Goal: Information Seeking & Learning: Learn about a topic

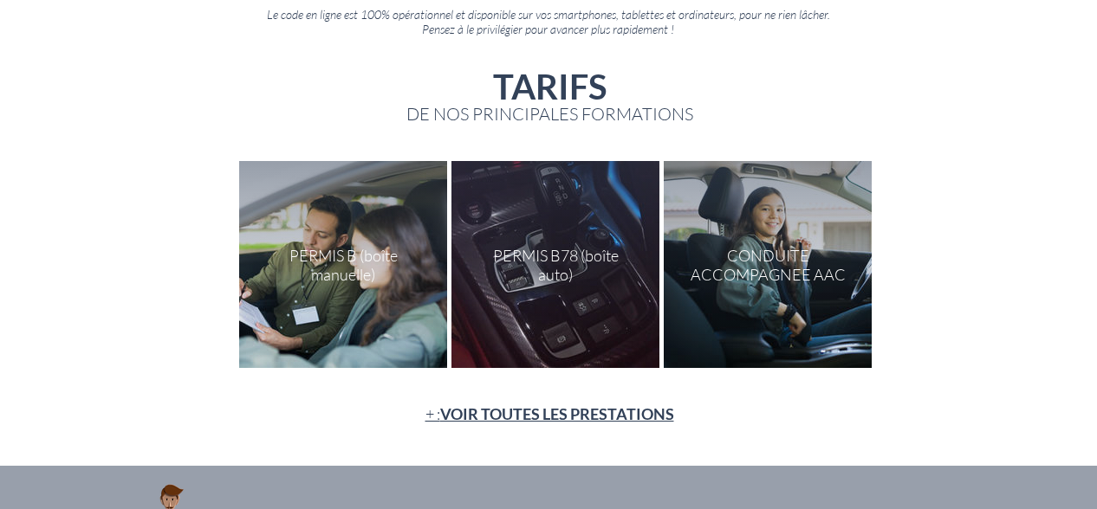
scroll to position [199, 0]
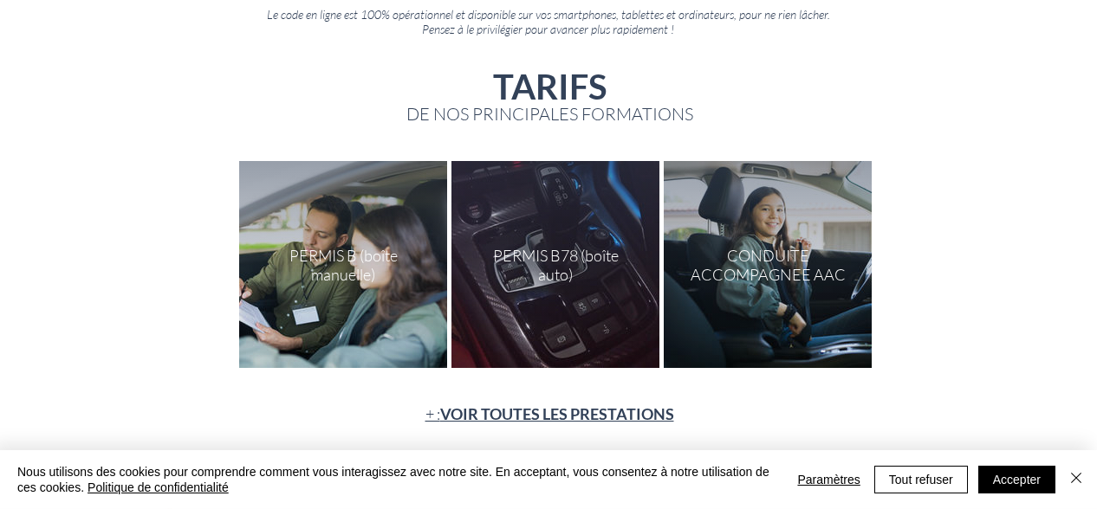
click at [384, 263] on div at bounding box center [343, 264] width 208 height 207
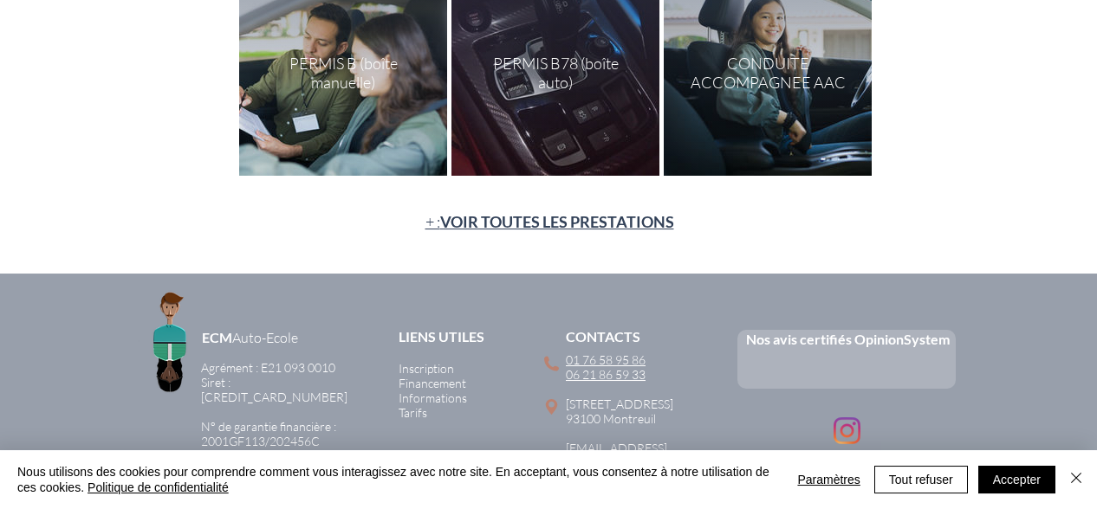
scroll to position [256, 0]
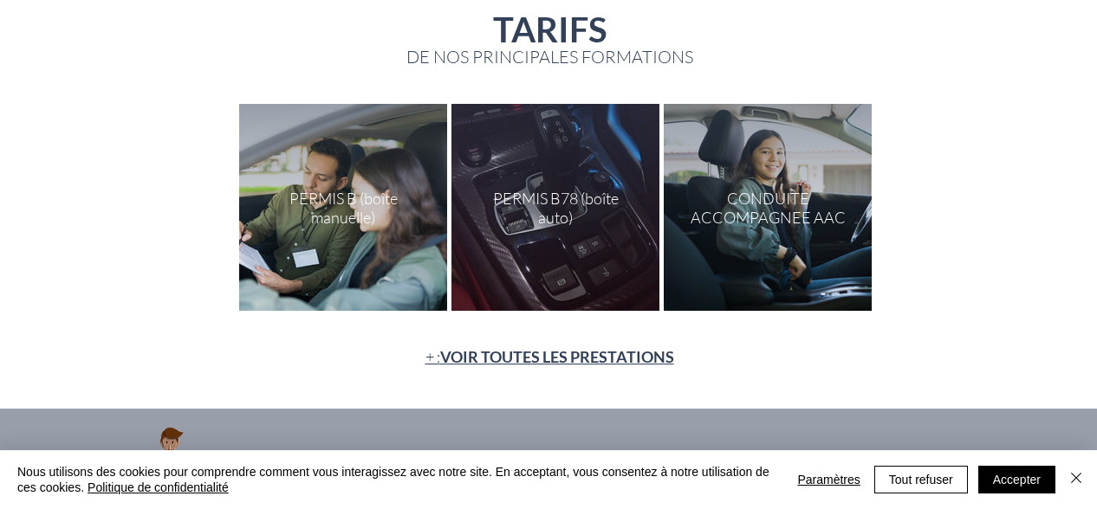
click at [332, 176] on div "main content" at bounding box center [343, 207] width 208 height 207
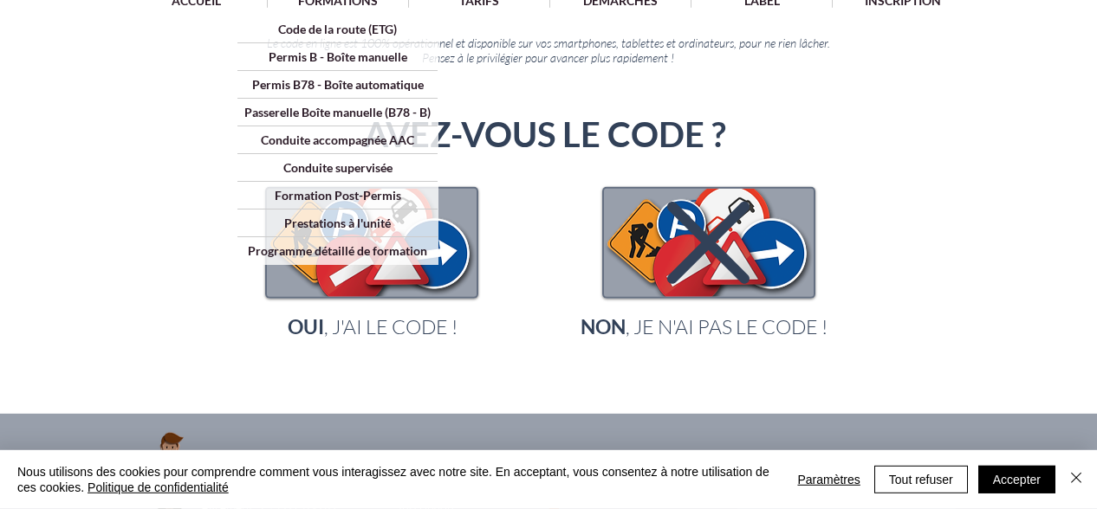
scroll to position [172, 0]
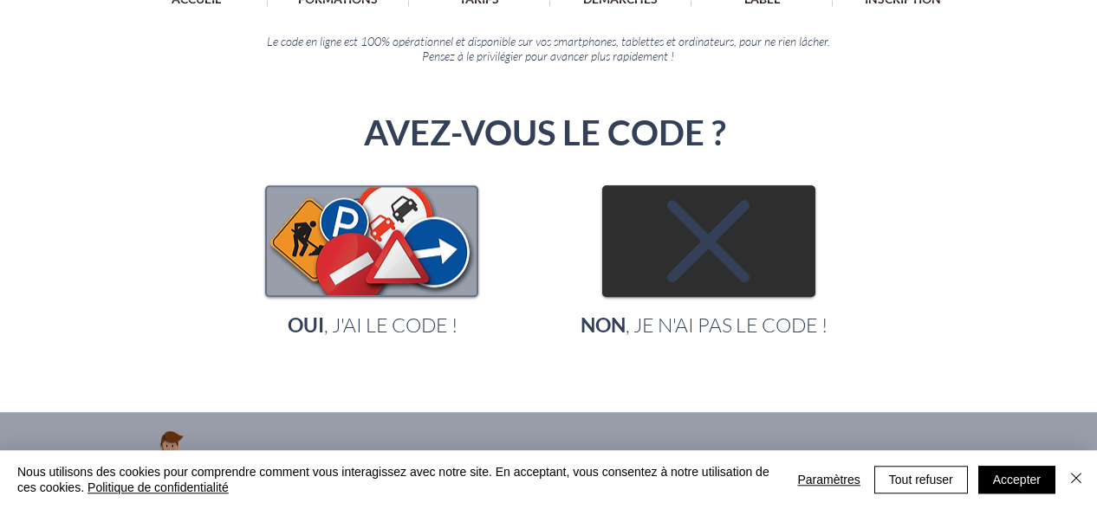
click at [638, 283] on img "main content" at bounding box center [709, 241] width 210 height 108
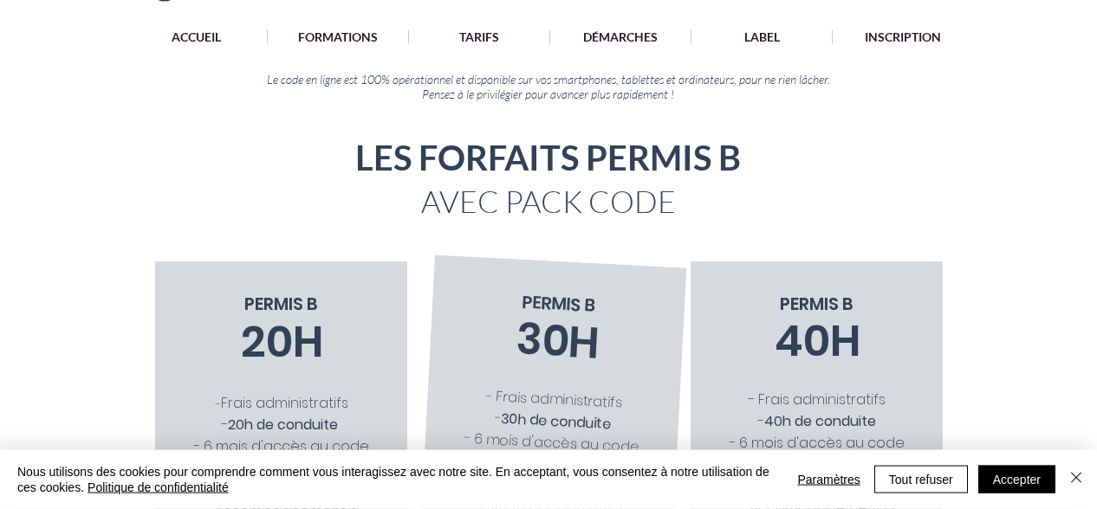
scroll to position [115, 0]
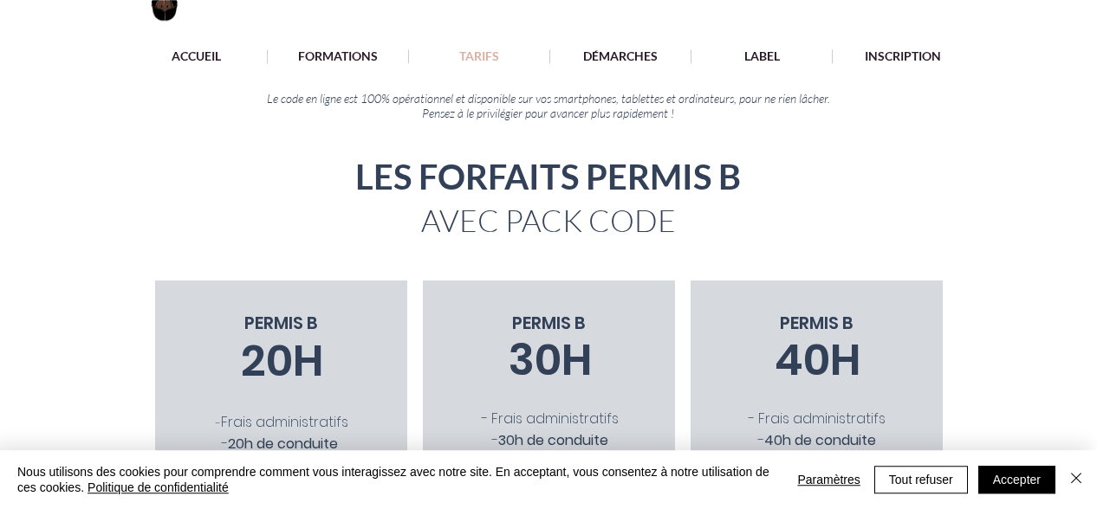
click at [484, 61] on p "TARIFS" at bounding box center [478, 56] width 57 height 14
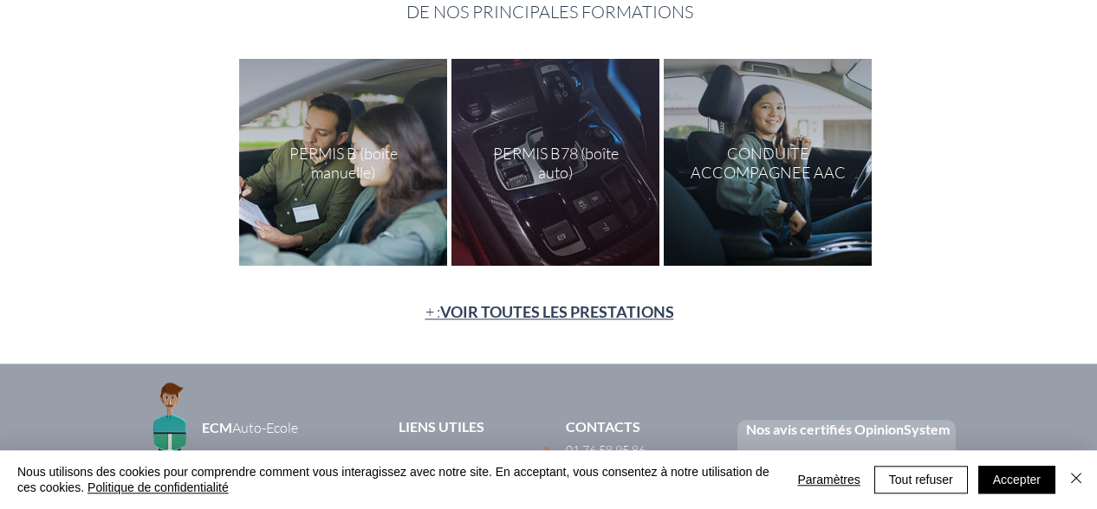
scroll to position [300, 0]
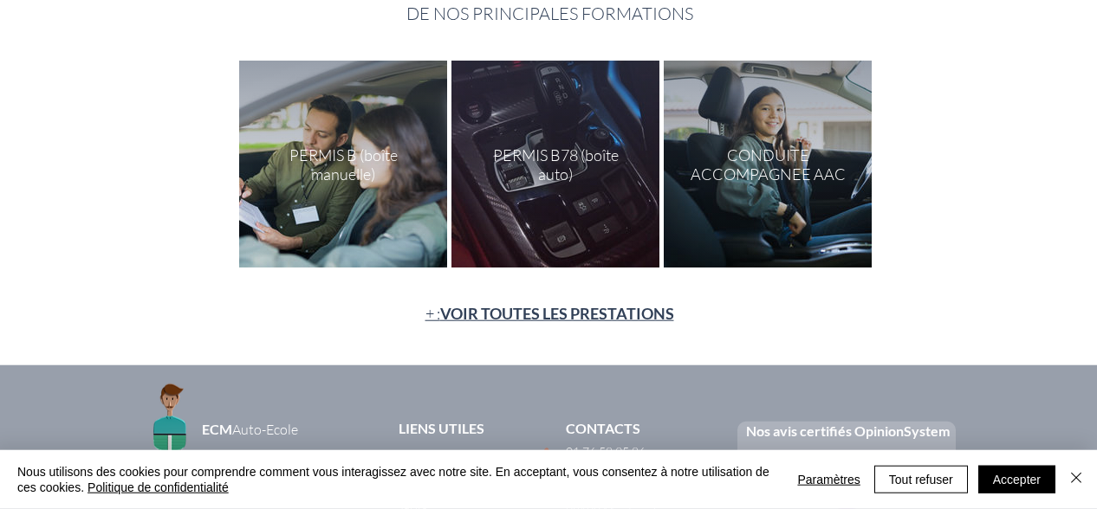
click at [377, 173] on div "main content" at bounding box center [343, 164] width 208 height 207
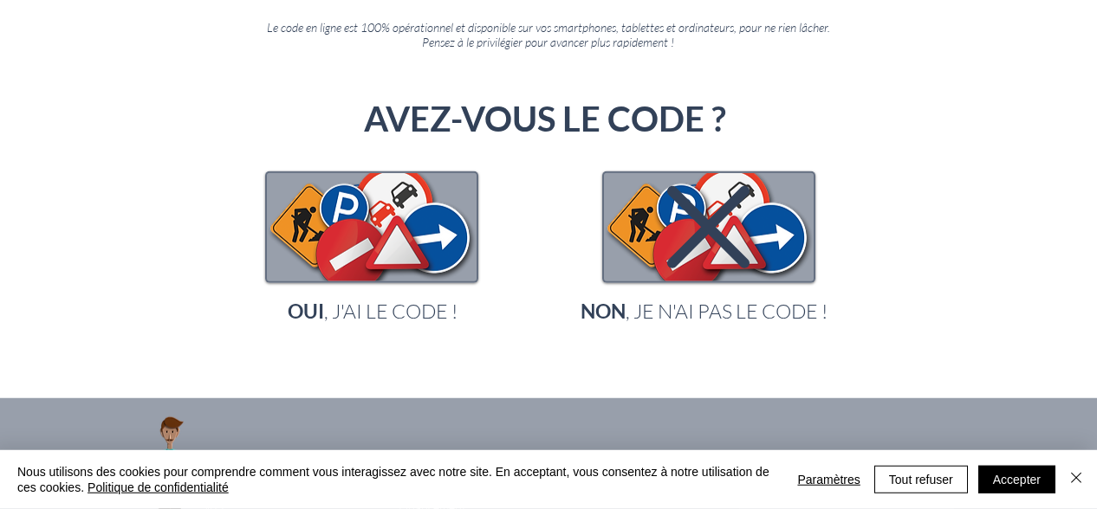
scroll to position [195, 0]
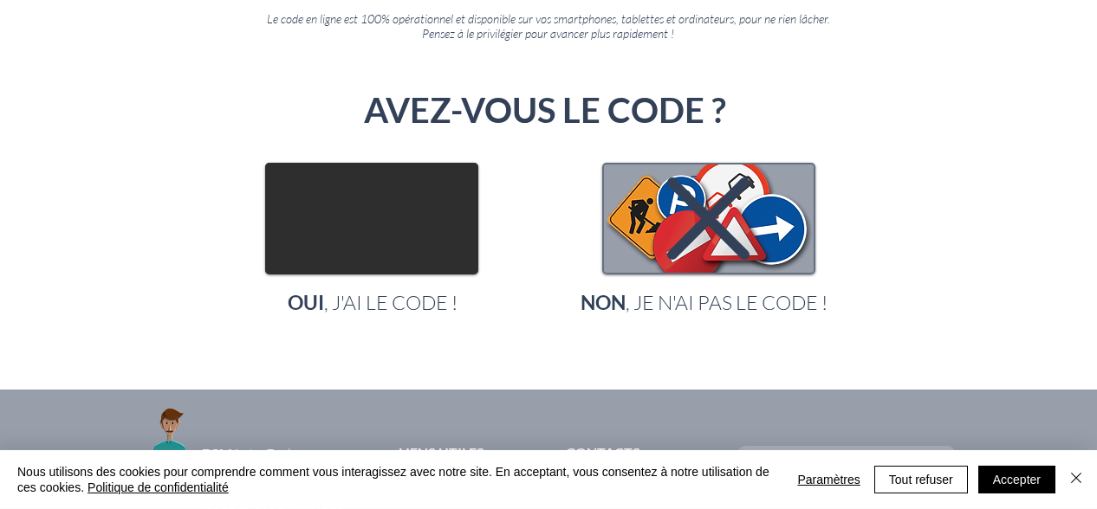
click at [386, 214] on img "main content" at bounding box center [372, 219] width 210 height 108
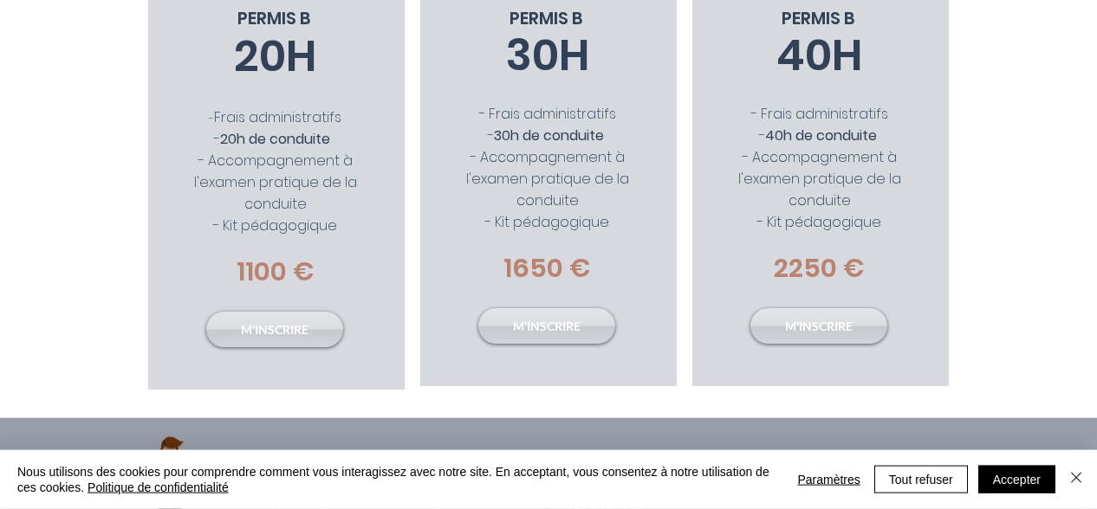
scroll to position [402, 0]
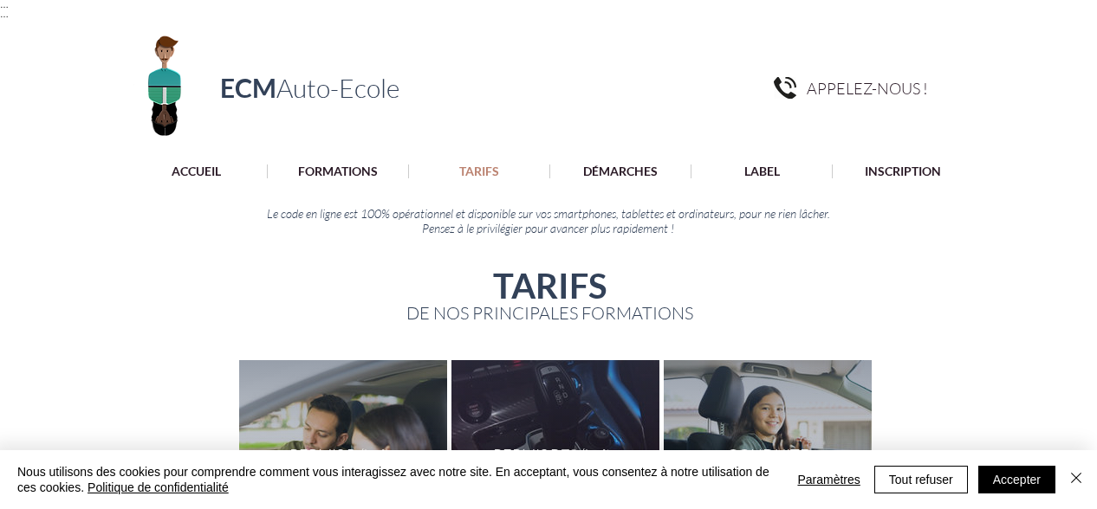
scroll to position [300, 0]
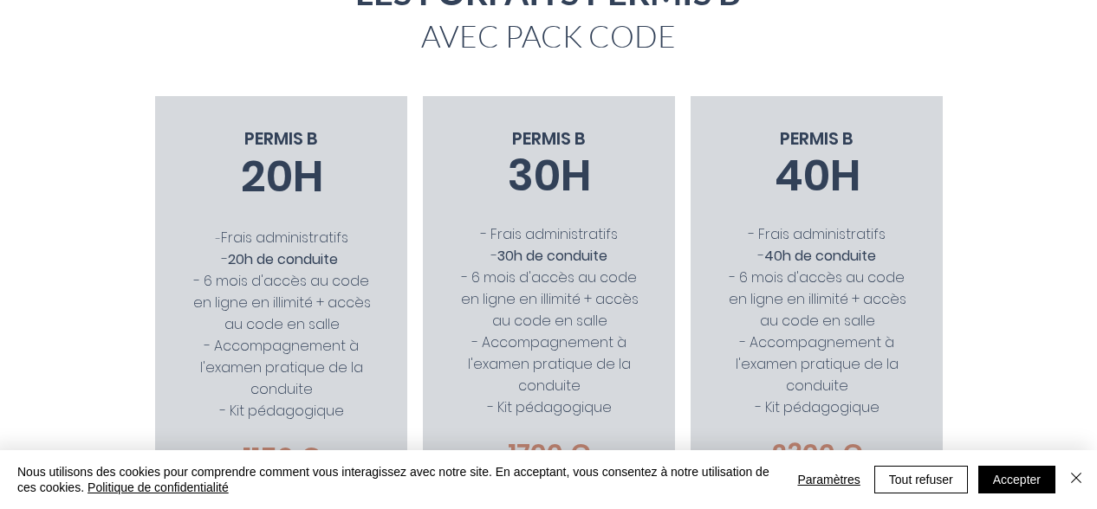
scroll to position [115, 0]
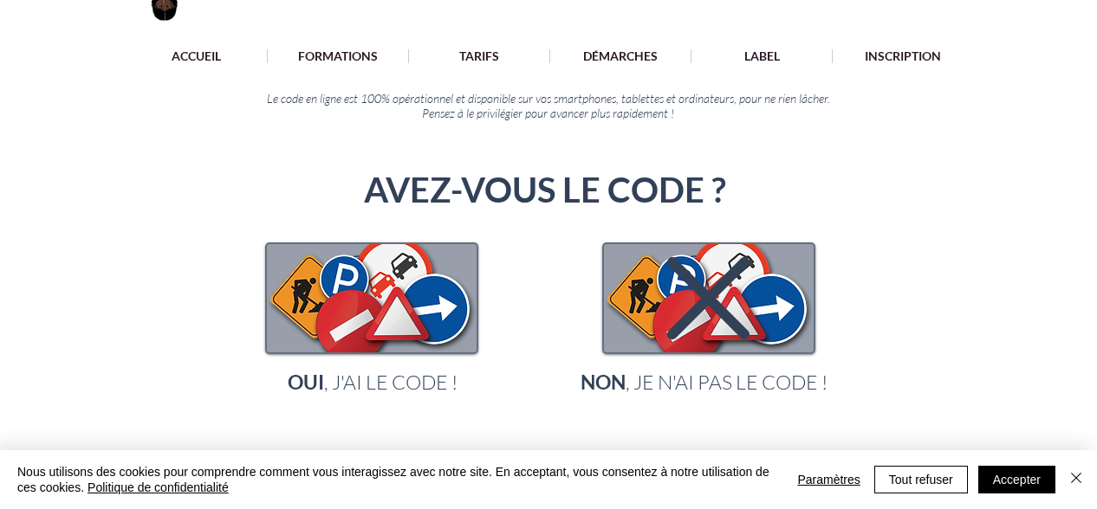
scroll to position [172, 0]
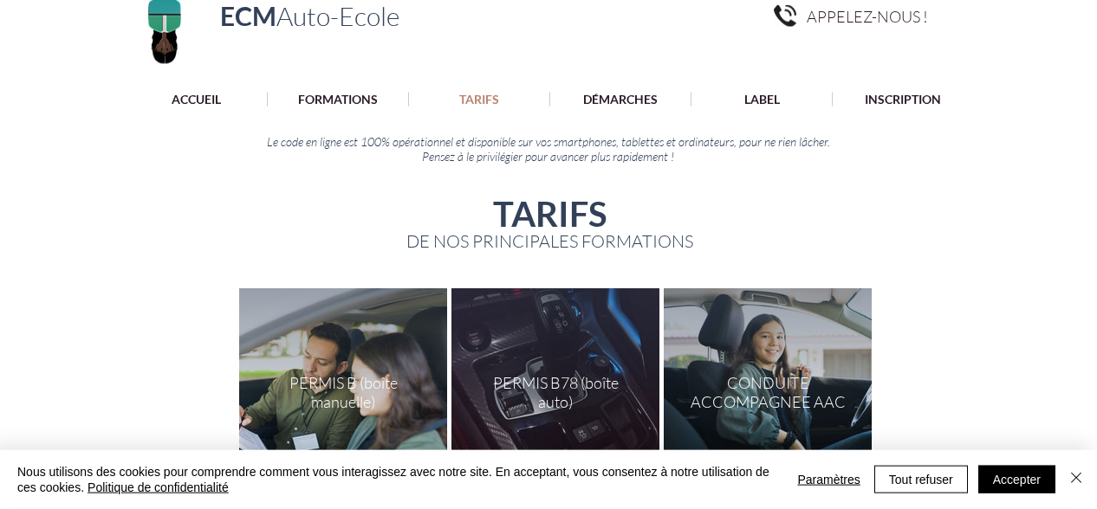
scroll to position [256, 0]
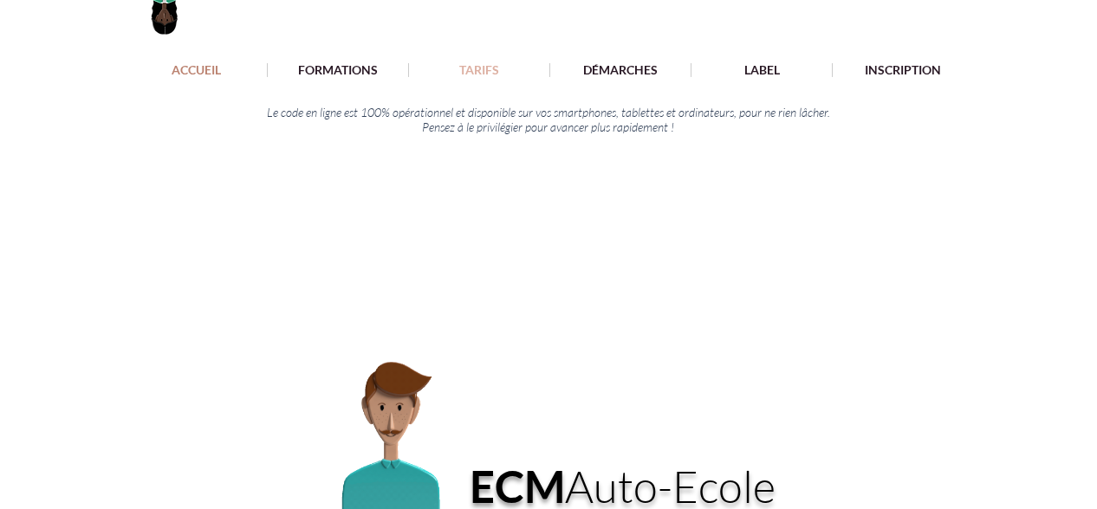
scroll to position [101, 0]
